Goal: Download file/media

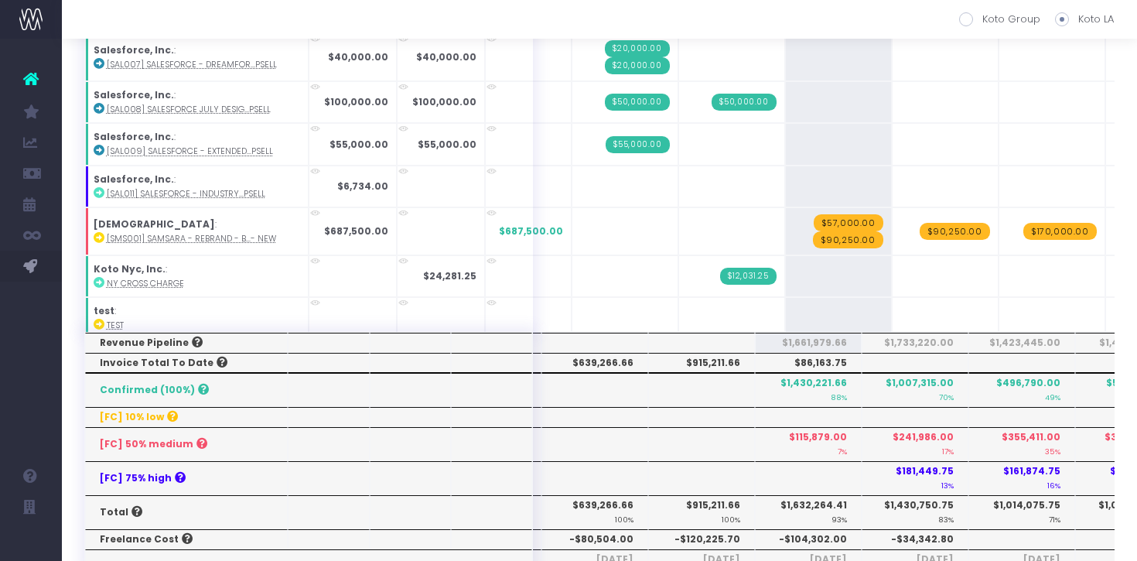
scroll to position [581, 0]
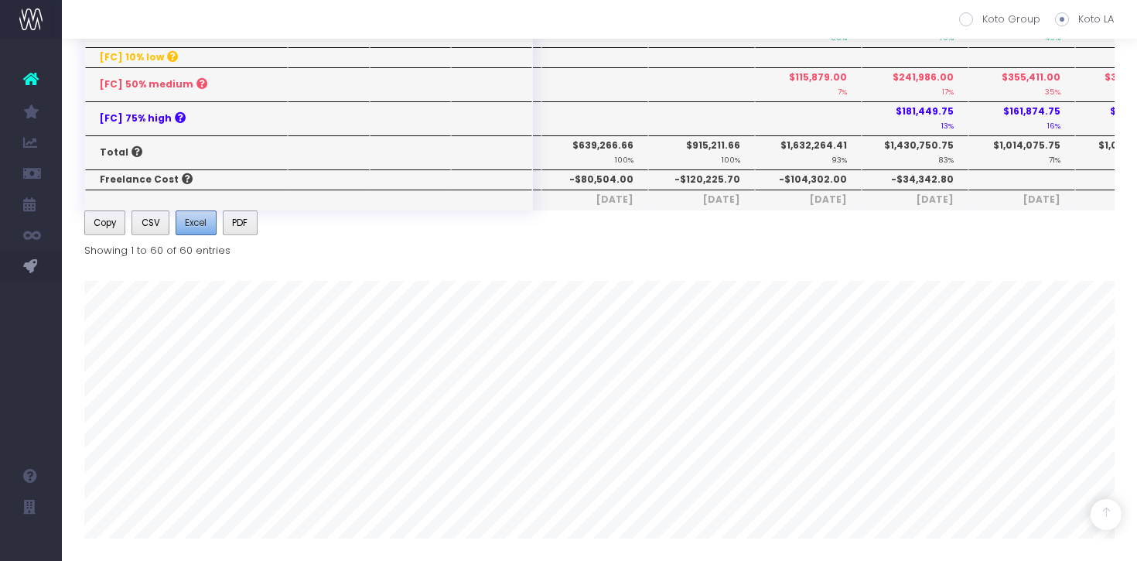
click at [192, 214] on button "Excel" at bounding box center [196, 222] width 41 height 25
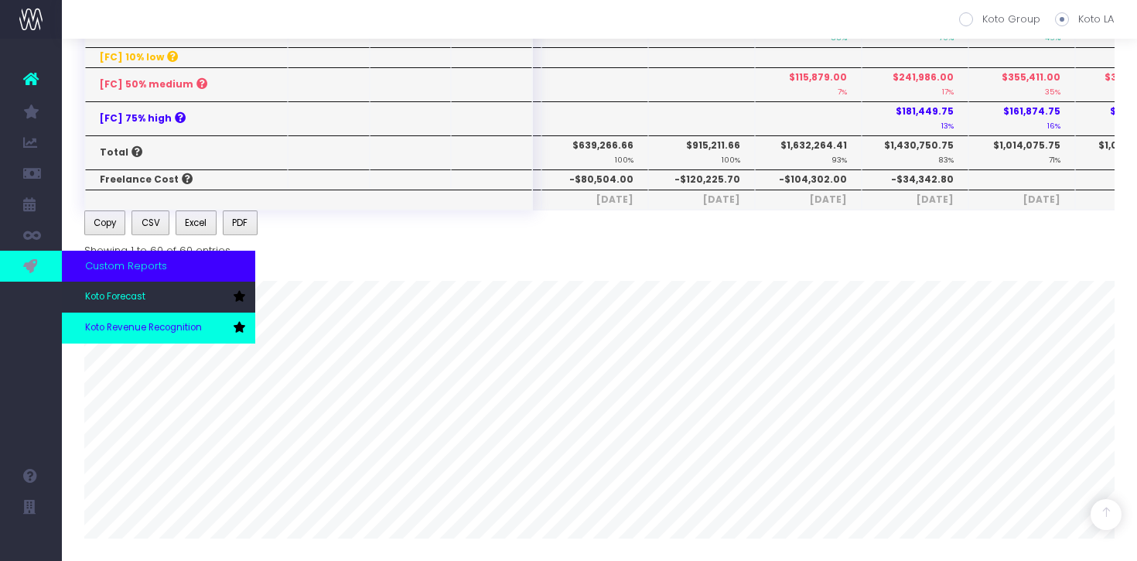
click at [122, 325] on span "Koto Revenue Recognition" at bounding box center [143, 328] width 117 height 14
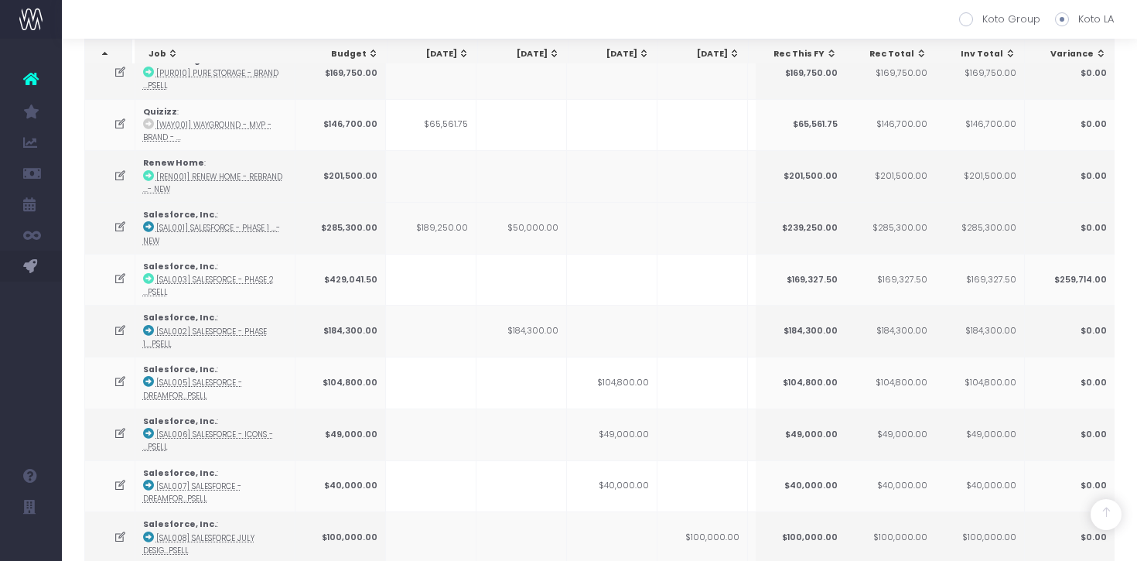
scroll to position [2229, 0]
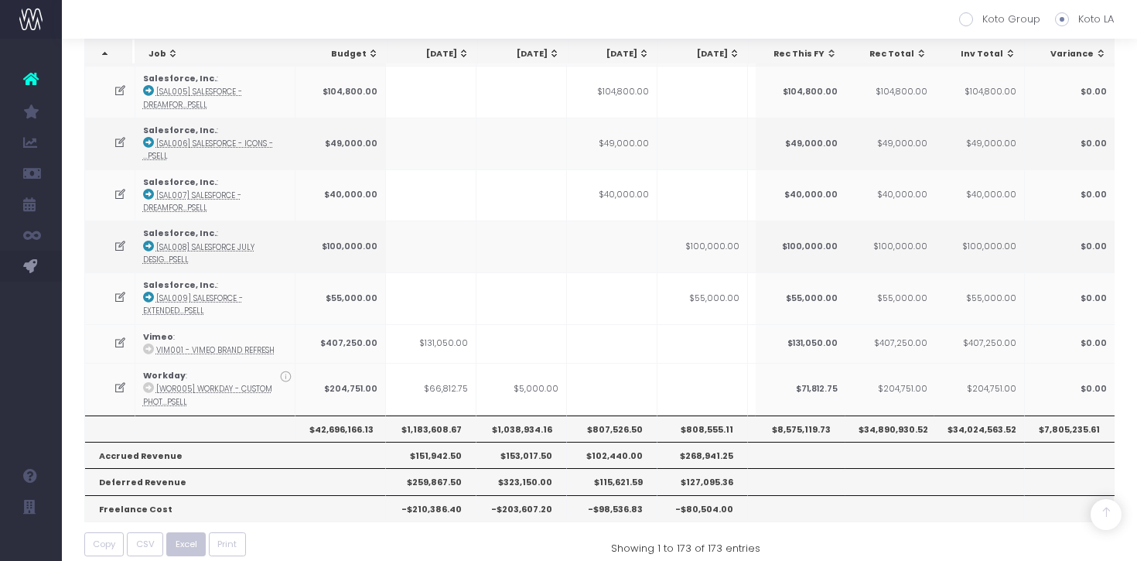
click at [196, 538] on span "Excel" at bounding box center [187, 544] width 22 height 13
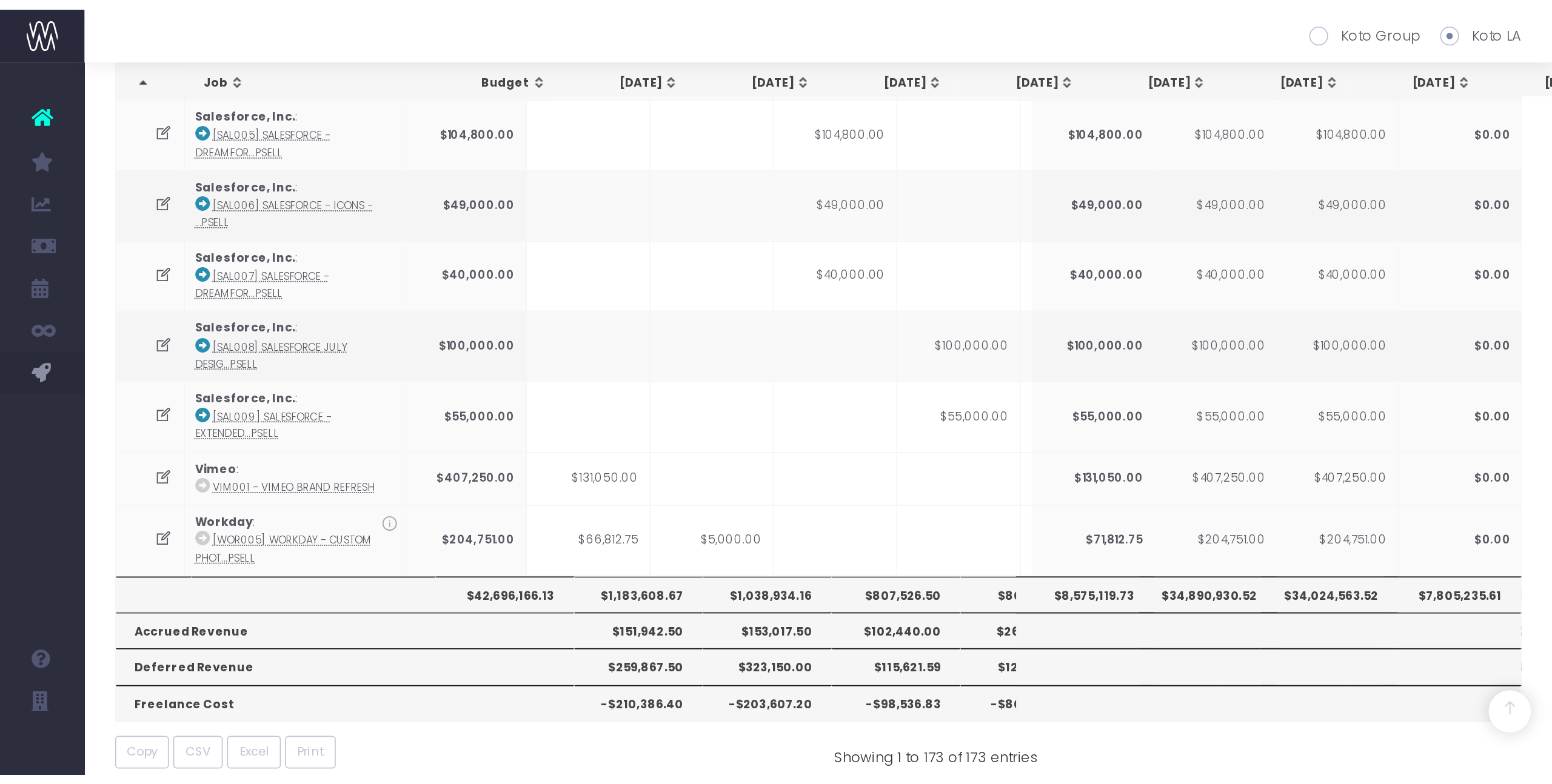
scroll to position [1100, 0]
